Goal: Information Seeking & Learning: Learn about a topic

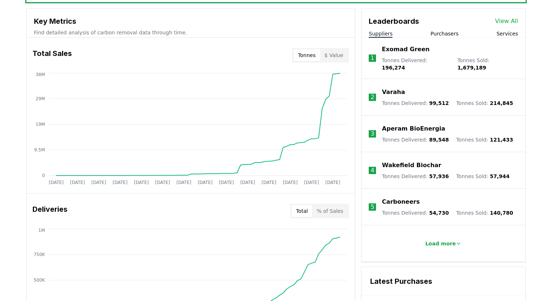
scroll to position [259, 0]
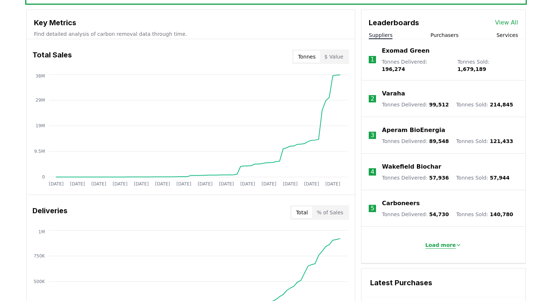
click at [440, 241] on p "Load more" at bounding box center [440, 244] width 31 height 7
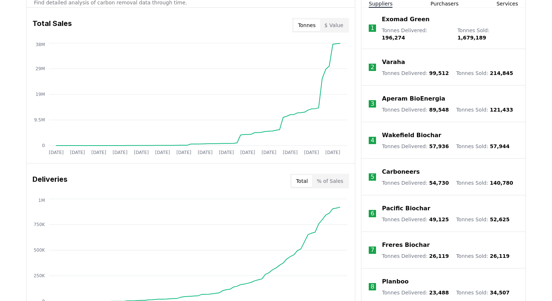
scroll to position [291, 0]
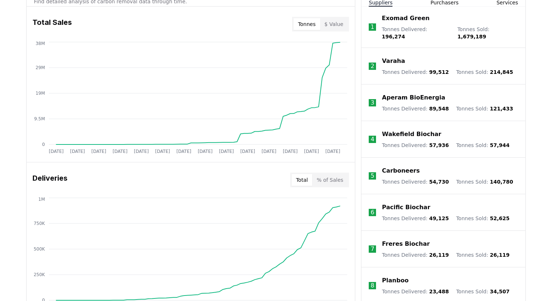
click at [392, 276] on p "Planboo" at bounding box center [395, 280] width 27 height 9
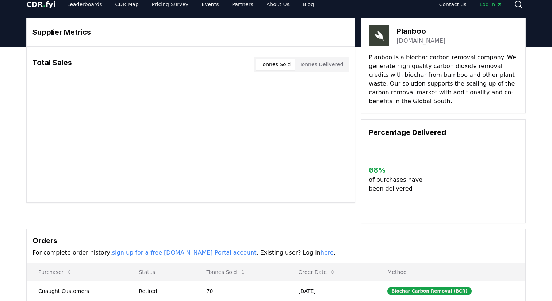
scroll to position [2, 0]
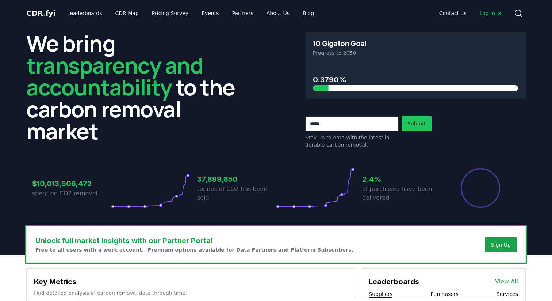
scroll to position [210, 0]
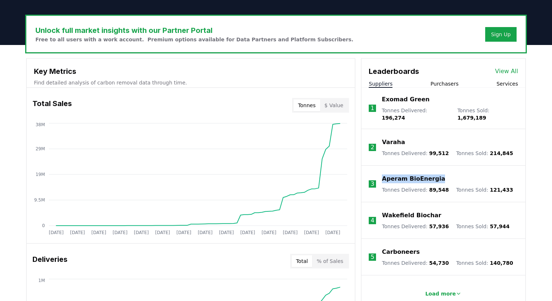
click at [390, 139] on p "Varaha" at bounding box center [393, 142] width 23 height 9
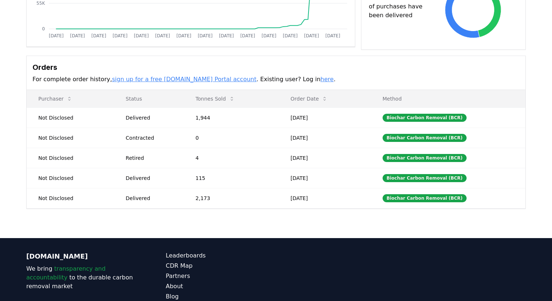
scroll to position [218, 0]
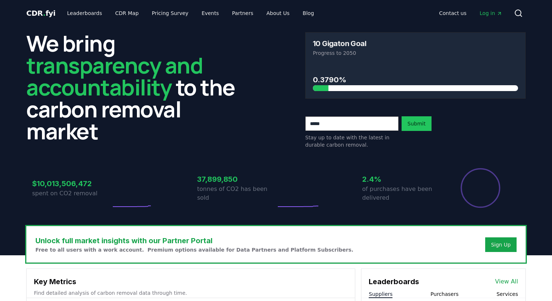
scroll to position [210, 0]
